Goal: Task Accomplishment & Management: Use online tool/utility

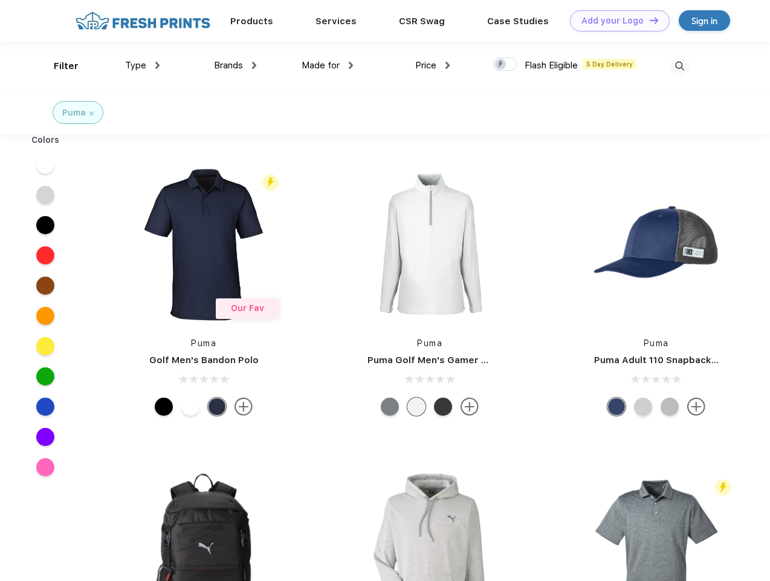
click at [616, 21] on link "Add your Logo Design Tool" at bounding box center [620, 20] width 100 height 21
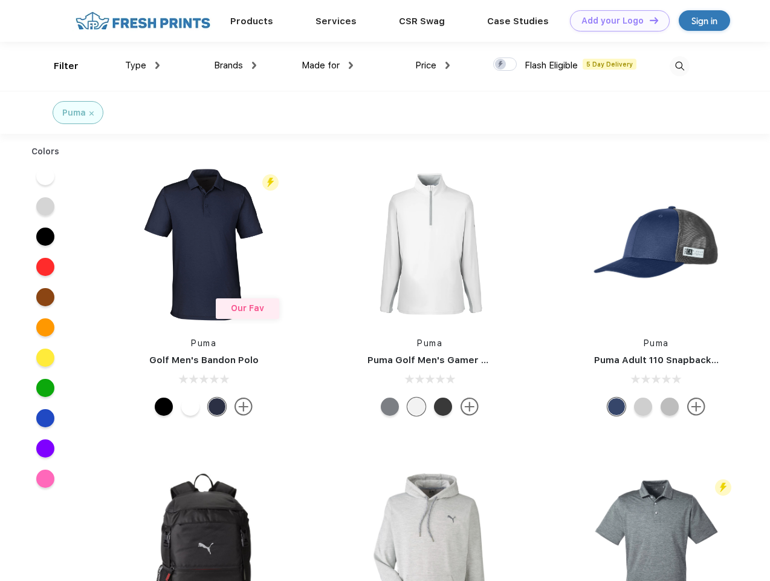
click at [0, 0] on div "Design Tool" at bounding box center [0, 0] width 0 height 0
click at [649, 20] on link "Add your Logo Design Tool" at bounding box center [620, 20] width 100 height 21
click at [58, 66] on div "Filter" at bounding box center [66, 66] width 25 height 14
click at [143, 65] on span "Type" at bounding box center [135, 65] width 21 height 11
click at [235, 65] on span "Brands" at bounding box center [228, 65] width 29 height 11
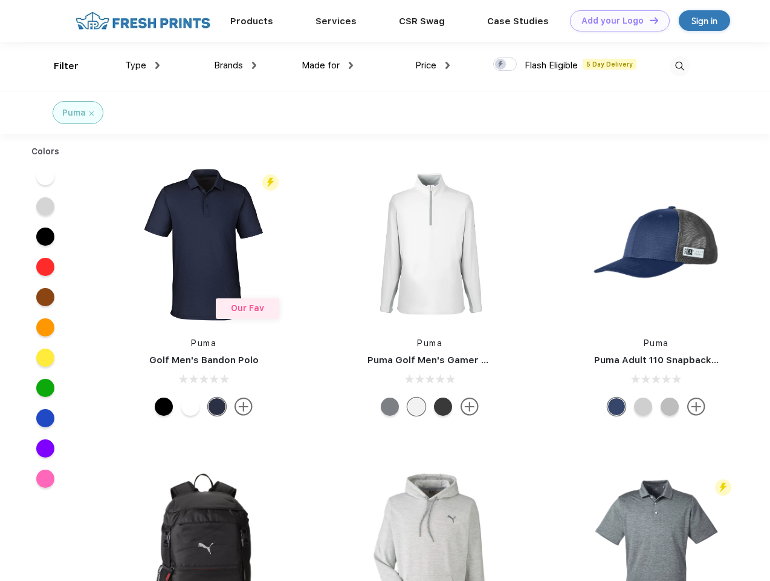
click at [328, 65] on span "Made for" at bounding box center [321, 65] width 38 height 11
click at [433, 65] on span "Price" at bounding box center [425, 65] width 21 height 11
click at [506, 65] on div at bounding box center [505, 63] width 24 height 13
click at [501, 65] on input "checkbox" at bounding box center [497, 61] width 8 height 8
click at [680, 66] on img at bounding box center [680, 66] width 20 height 20
